Goal: Information Seeking & Learning: Learn about a topic

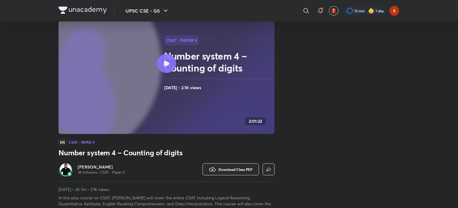
scroll to position [45, 0]
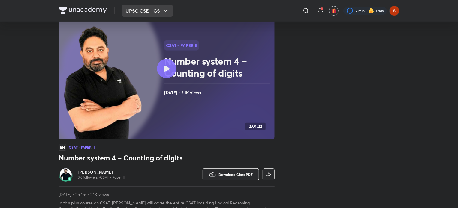
click at [159, 16] on button "UPSC CSE - GS" at bounding box center [147, 11] width 51 height 12
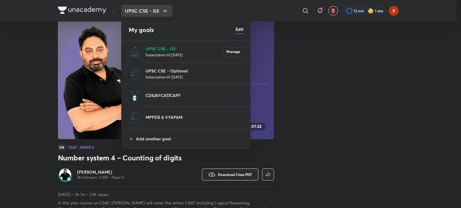
click at [152, 46] on p "UPSC CSE - GS" at bounding box center [184, 49] width 78 height 6
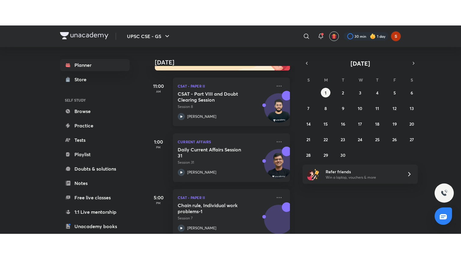
scroll to position [79, 0]
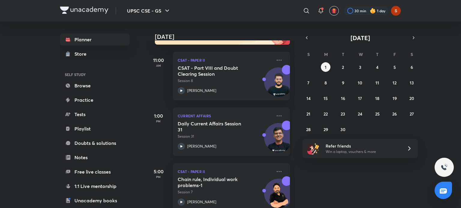
click at [181, 146] on icon at bounding box center [181, 146] width 2 height 2
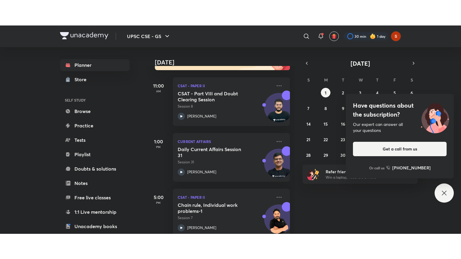
scroll to position [41, 0]
